Goal: Check status: Check status

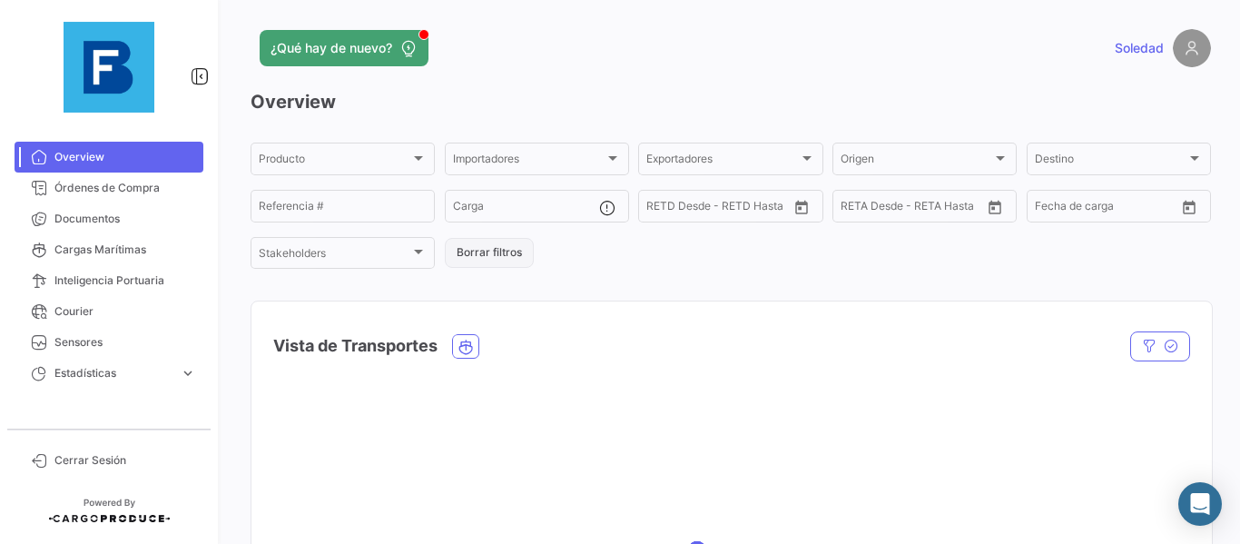
drag, startPoint x: 114, startPoint y: 254, endPoint x: 497, endPoint y: 250, distance: 383.0
click at [114, 254] on span "Cargas Marítimas" at bounding box center [125, 249] width 142 height 16
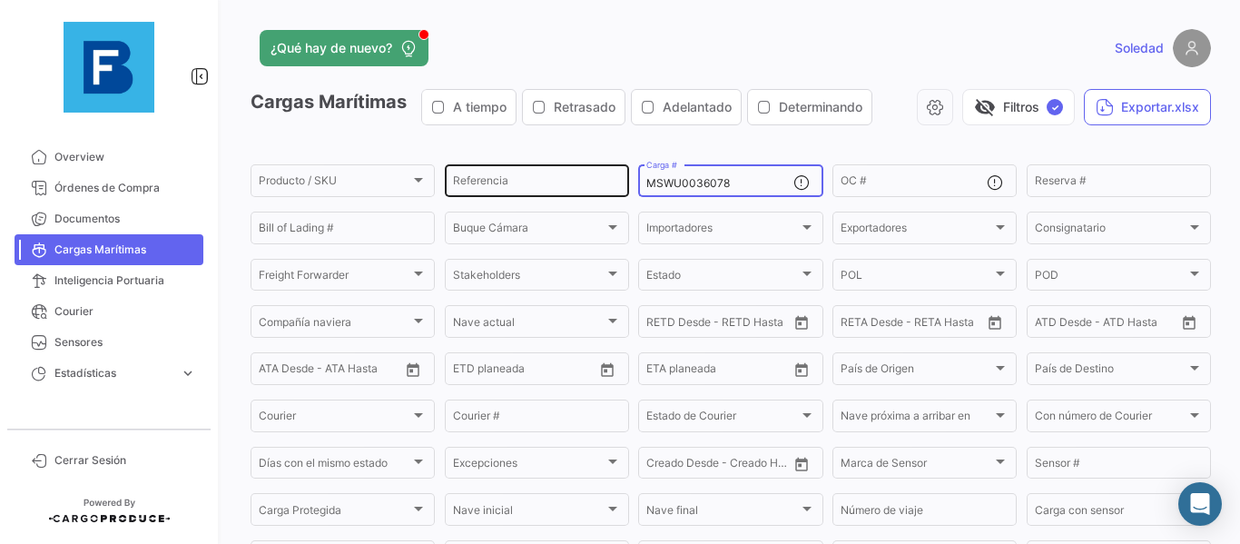
drag, startPoint x: 733, startPoint y: 185, endPoint x: 553, endPoint y: 182, distance: 180.6
click at [0, 0] on div "Producto / SKU Producto / SKU Referencia MSWU0036078 Carga # OC # Reserva # Bil…" at bounding box center [0, 0] width 0 height 0
paste input "OTPU6510023"
type input "OTPU6510023"
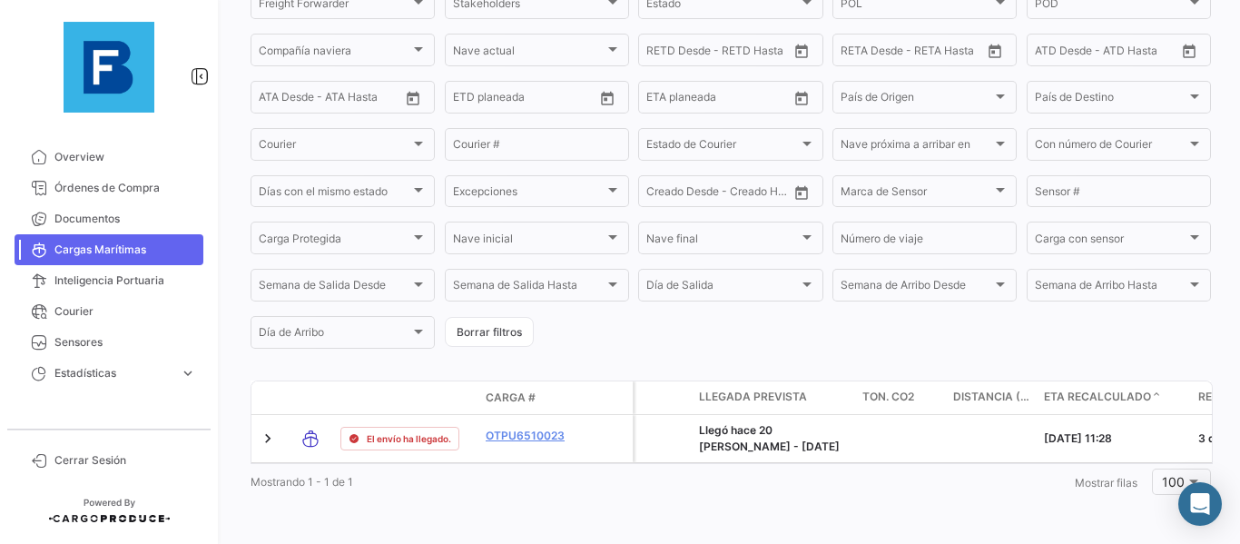
scroll to position [0, 1431]
click at [861, 492] on div "Mostrando 1 - 1 de 1 1 Mostrar filas 100" at bounding box center [730, 481] width 960 height 33
click at [638, 328] on form "Producto / SKU Producto / SKU Referencia OTPU6510023 Carga # OC # Reserva # Bil…" at bounding box center [730, 120] width 960 height 461
click at [498, 327] on button "Borrar filtros" at bounding box center [489, 332] width 89 height 30
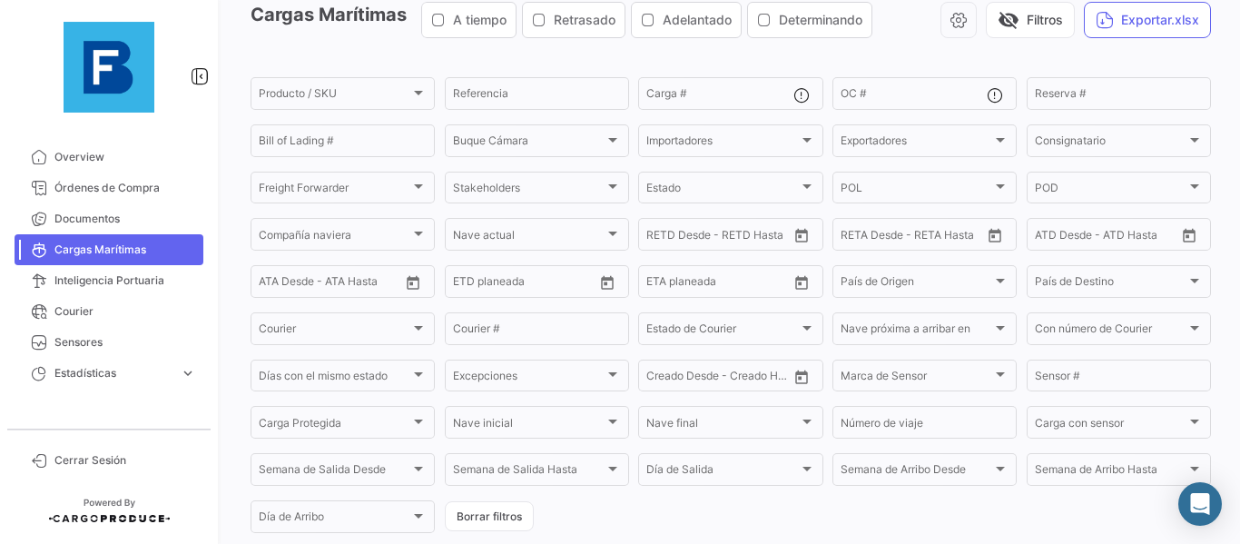
scroll to position [0, 0]
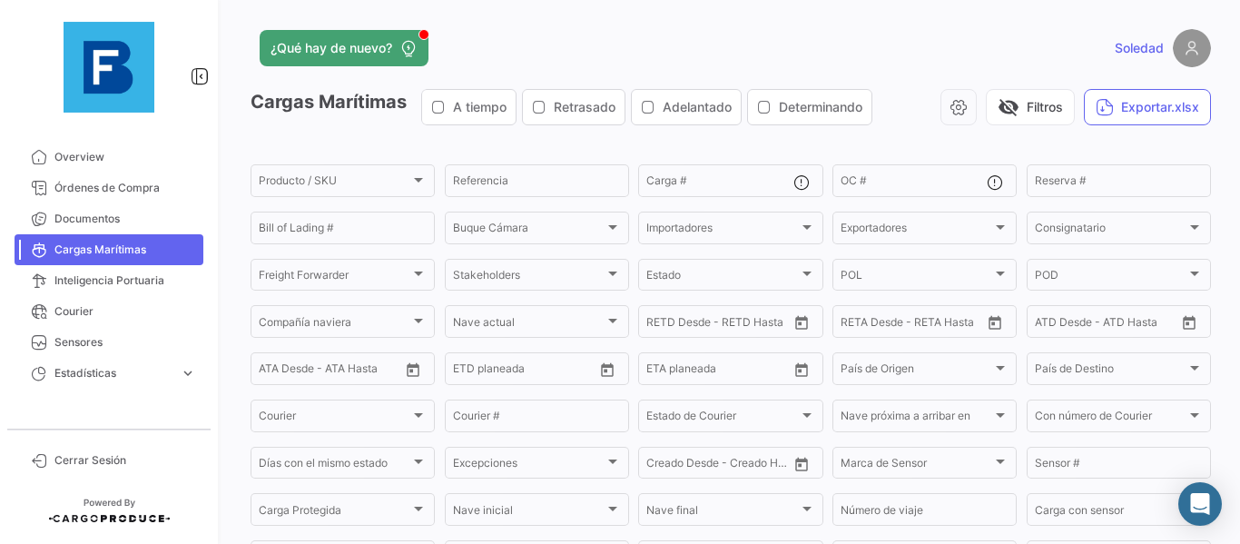
click at [743, 142] on app-list-header "Cargas Marítimas A tiempo Retrasado Adelantado Determinando visibility_off Filt…" at bounding box center [730, 356] width 960 height 534
click at [1004, 147] on app-list-header "Cargas Marítimas A tiempo Retrasado Adelantado Determinando visibility_off Filt…" at bounding box center [730, 356] width 960 height 534
click at [693, 38] on div "¿Qué hay de nuevo?" at bounding box center [514, 48] width 528 height 36
click at [636, 52] on div "¿Qué hay de nuevo?" at bounding box center [514, 48] width 528 height 36
click at [586, 42] on div "¿Qué hay de nuevo?" at bounding box center [514, 48] width 528 height 36
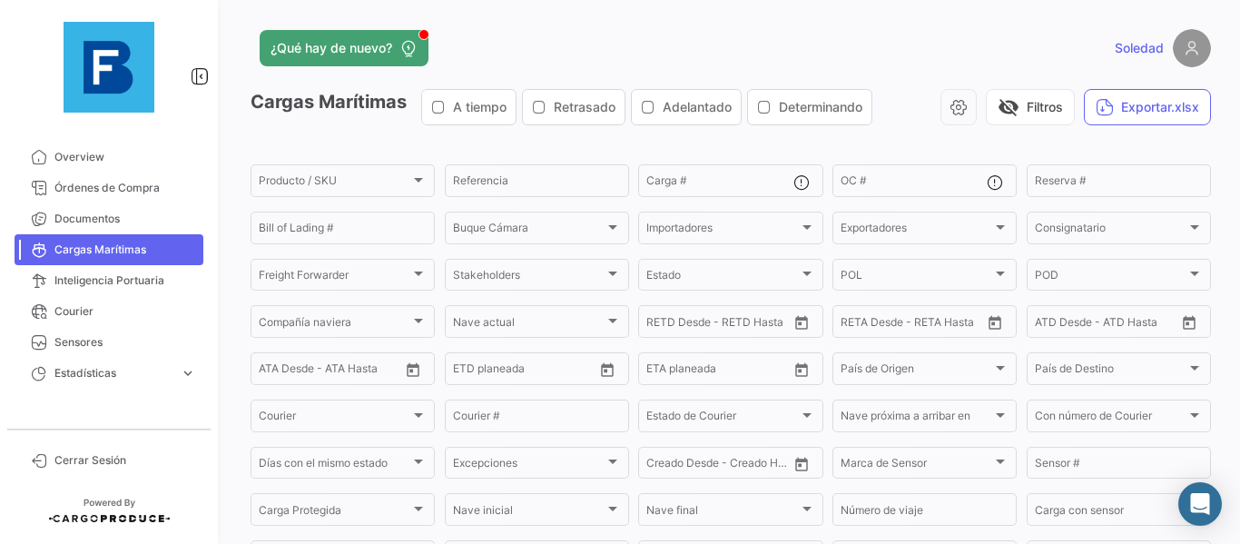
click at [594, 61] on div "¿Qué hay de nuevo?" at bounding box center [514, 48] width 528 height 36
